Goal: Information Seeking & Learning: Learn about a topic

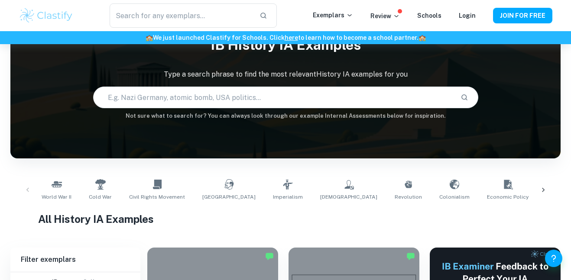
scroll to position [44, 0]
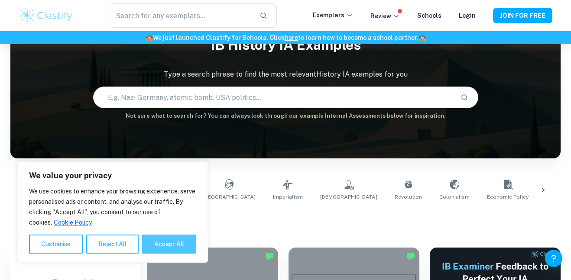
click at [180, 246] on button "Accept All" at bounding box center [169, 244] width 54 height 19
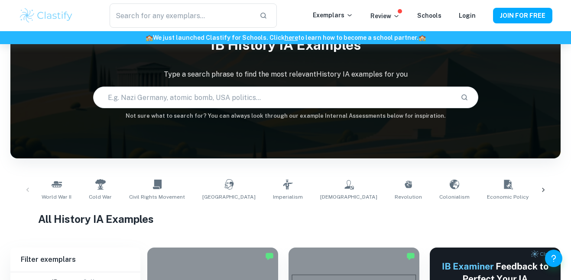
checkbox input "true"
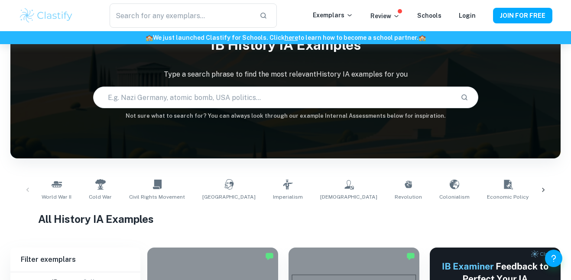
click at [542, 188] on icon at bounding box center [543, 190] width 9 height 9
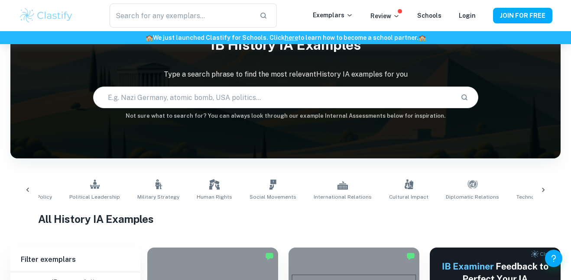
scroll to position [0, 492]
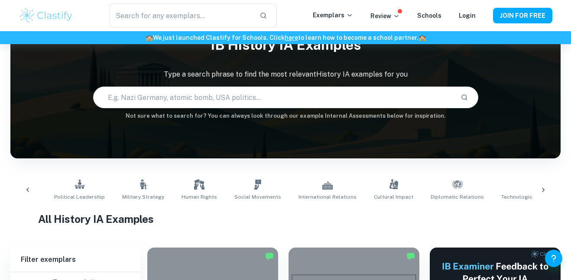
click at [542, 190] on icon at bounding box center [543, 190] width 9 height 9
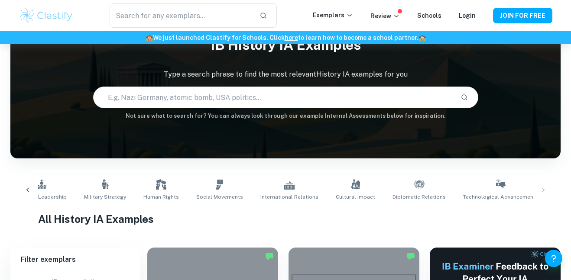
click at [26, 188] on icon at bounding box center [27, 190] width 9 height 9
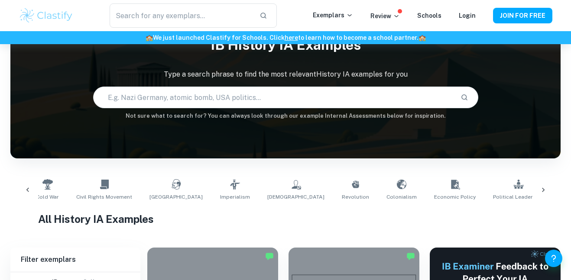
scroll to position [0, 38]
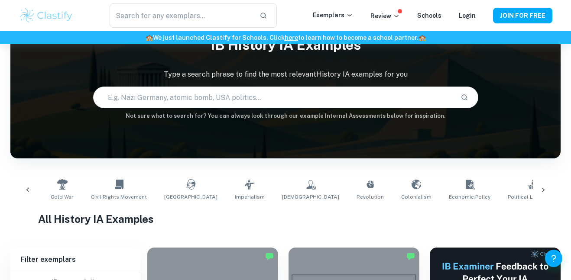
click at [29, 191] on icon at bounding box center [27, 190] width 9 height 9
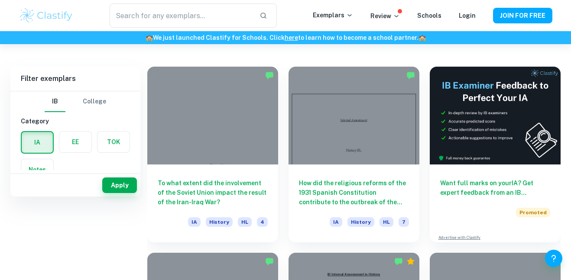
scroll to position [0, 0]
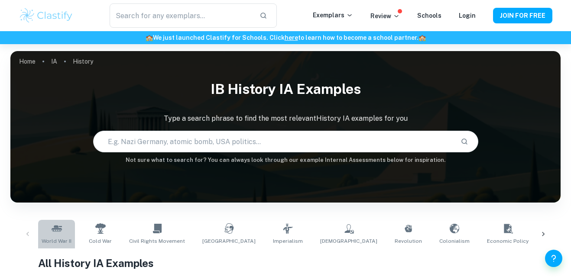
click at [54, 224] on icon at bounding box center [57, 229] width 10 height 10
type input "World War II"
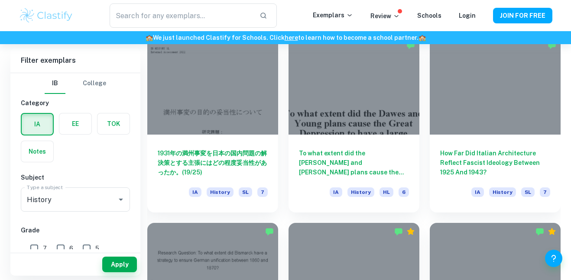
scroll to position [4919, 0]
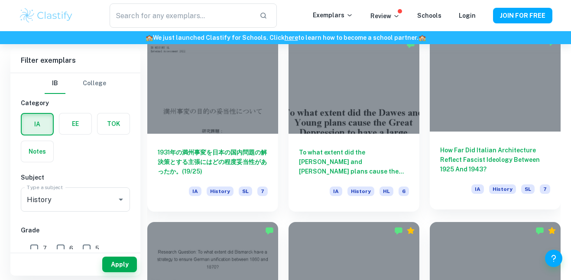
click at [477, 162] on h6 "How Far Did Italian Architecture Reflect Fascist Ideology Between 1925 And 1943?" at bounding box center [495, 160] width 110 height 29
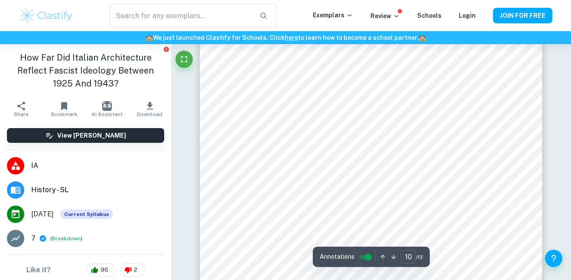
scroll to position [4634, 0]
type input "13"
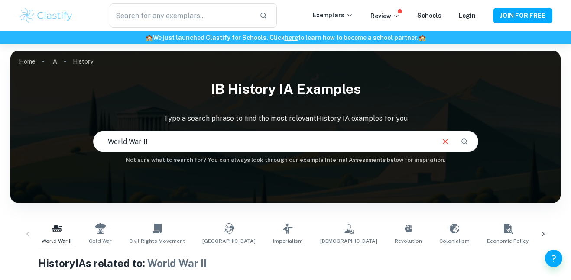
scroll to position [46, 0]
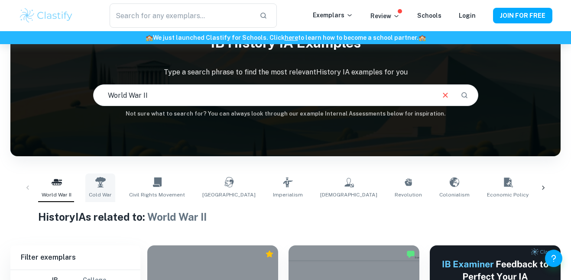
click at [95, 187] on icon at bounding box center [100, 182] width 10 height 10
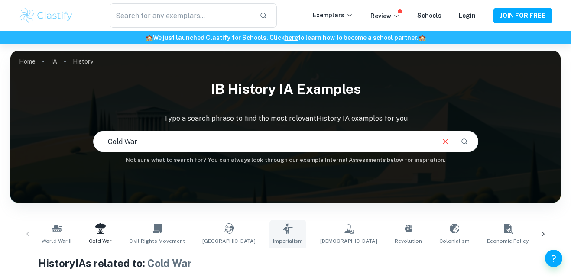
click at [283, 232] on icon at bounding box center [288, 229] width 10 height 10
type input "Imperialism"
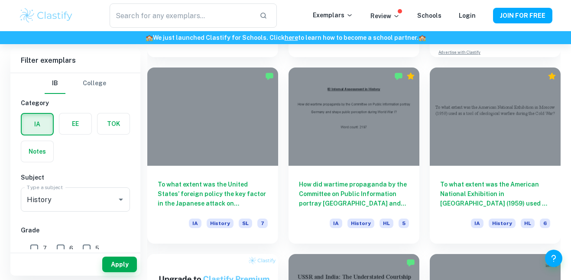
scroll to position [411, 0]
click at [208, 23] on input "text" at bounding box center [181, 15] width 143 height 24
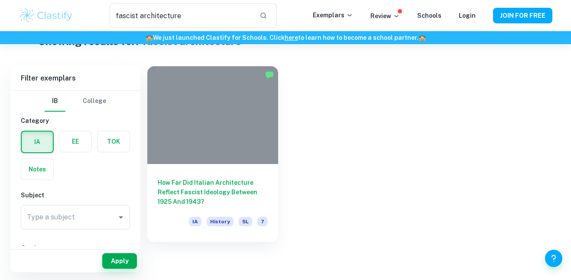
scroll to position [30, 0]
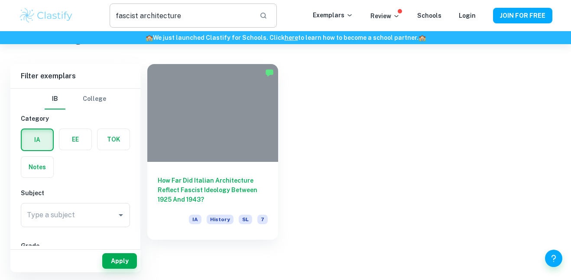
click at [192, 21] on input "fascist architecture" at bounding box center [181, 15] width 143 height 24
click at [121, 16] on input "fascist architecture" at bounding box center [181, 15] width 143 height 24
click at [190, 14] on input "fascist architecture" at bounding box center [181, 15] width 143 height 24
click at [141, 16] on input "fascist architecture" at bounding box center [181, 15] width 143 height 24
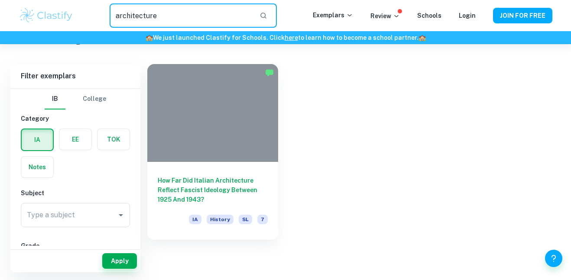
type input "architecture"
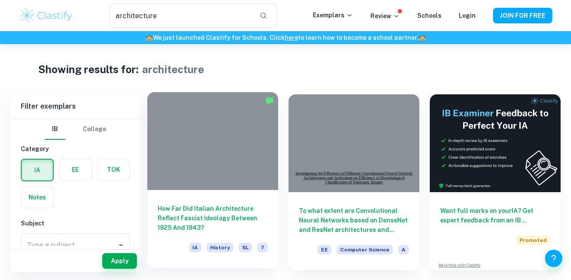
click at [221, 212] on h6 "How Far Did Italian Architecture Reflect Fascist Ideology Between 1925 And 1943?" at bounding box center [213, 218] width 110 height 29
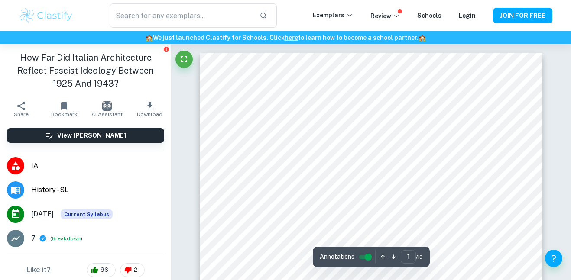
type input "architecture"
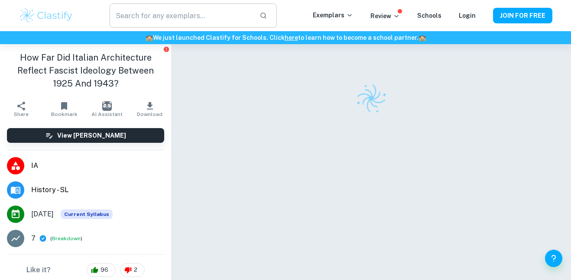
click at [166, 13] on input "text" at bounding box center [181, 15] width 143 height 24
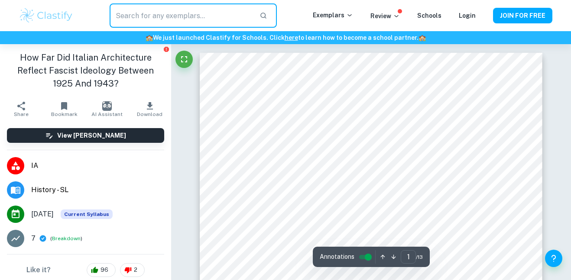
type input "i"
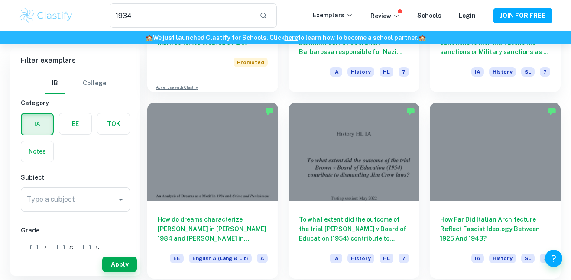
scroll to position [551, 0]
click at [191, 13] on input "1934" at bounding box center [181, 15] width 143 height 24
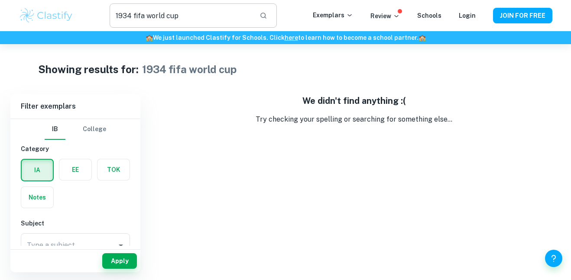
click at [195, 23] on input "1934 fifa world cup" at bounding box center [181, 15] width 143 height 24
drag, startPoint x: 195, startPoint y: 23, endPoint x: 101, endPoint y: 23, distance: 94.0
click at [101, 23] on div "1934 fifa world cup ​" at bounding box center [193, 15] width 239 height 24
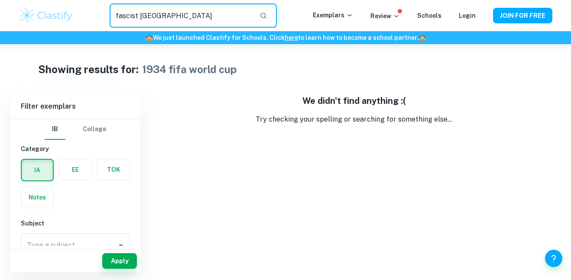
type input "fascist [GEOGRAPHIC_DATA]"
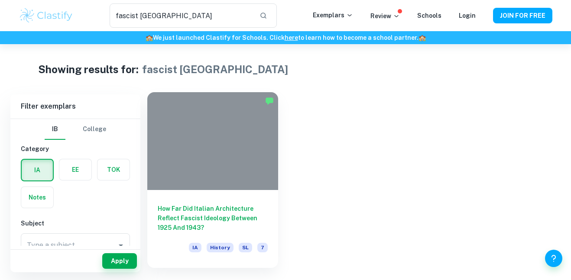
click at [219, 221] on h6 "How Far Did Italian Architecture Reflect Fascist Ideology Between 1925 And 1943?" at bounding box center [213, 218] width 110 height 29
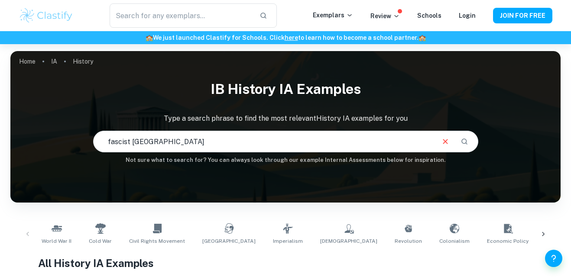
type input "fascist italy"
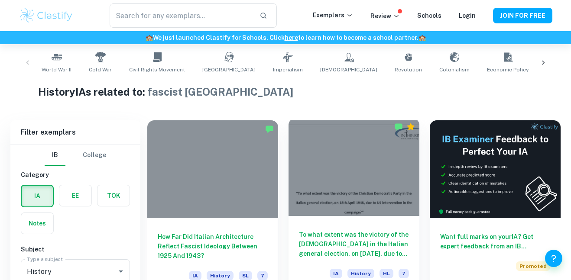
scroll to position [208, 0]
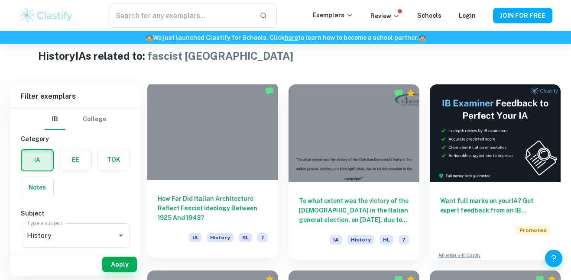
click at [236, 202] on h6 "How Far Did Italian Architecture Reflect Fascist Ideology Between 1925 And 1943?" at bounding box center [213, 208] width 110 height 29
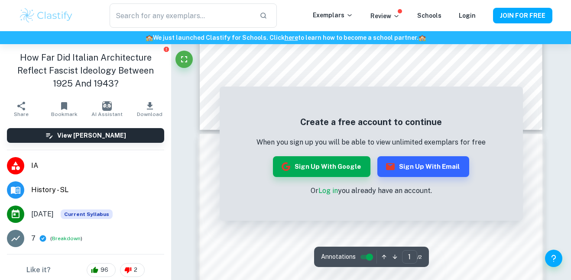
scroll to position [405, 0]
